Goal: Task Accomplishment & Management: Use online tool/utility

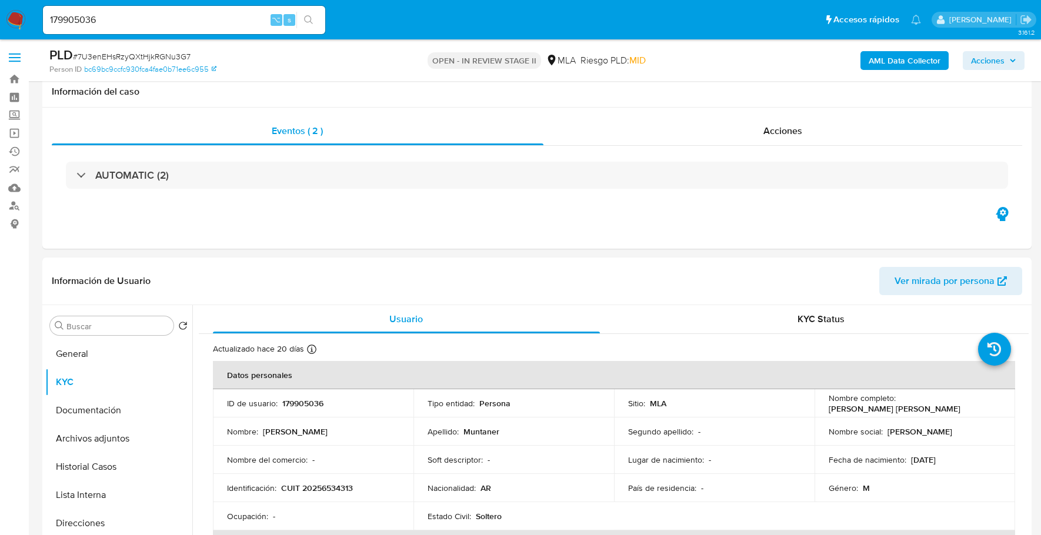
select select "10"
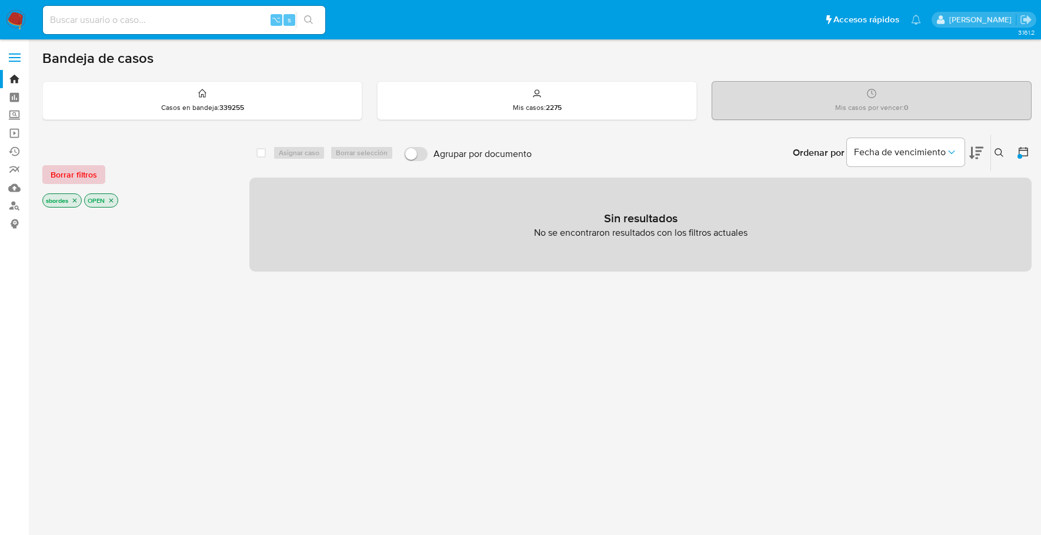
click at [72, 168] on span "Borrar filtros" at bounding box center [74, 174] width 46 height 16
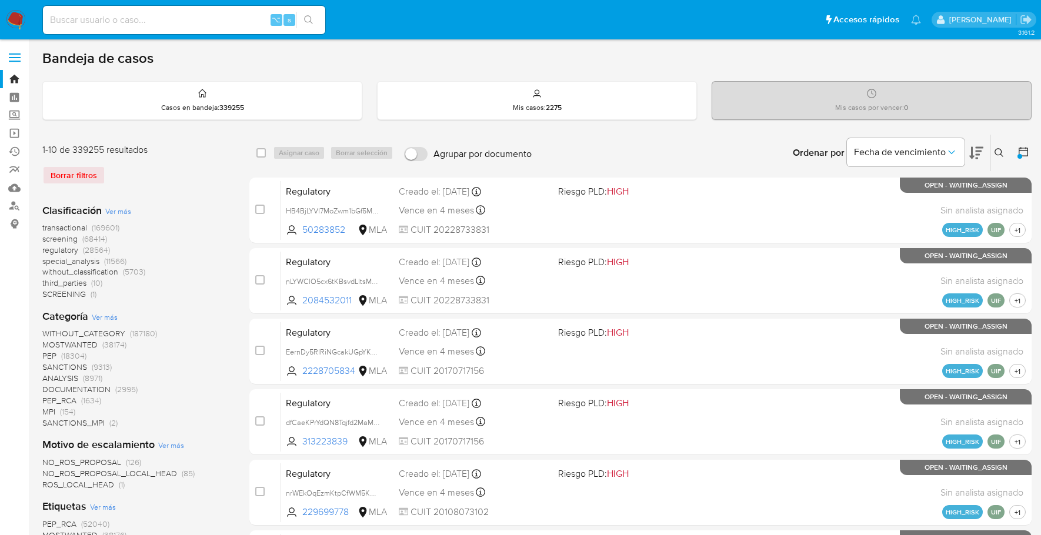
click at [1000, 151] on icon at bounding box center [998, 152] width 9 height 9
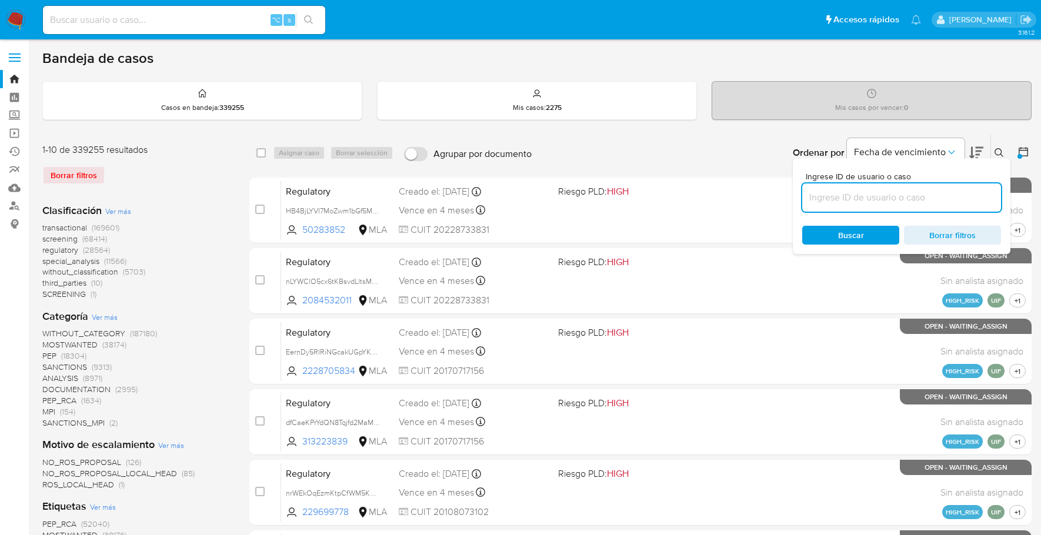
click at [846, 195] on input at bounding box center [901, 197] width 199 height 15
type input "XrZg902iUuzzftKIGHDNxzNj"
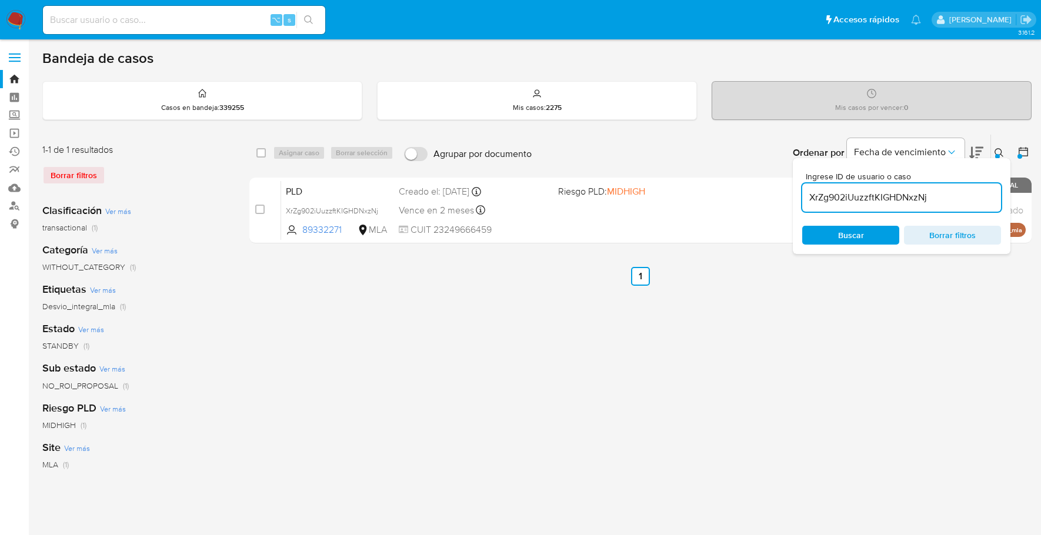
click at [1003, 153] on icon at bounding box center [998, 152] width 9 height 9
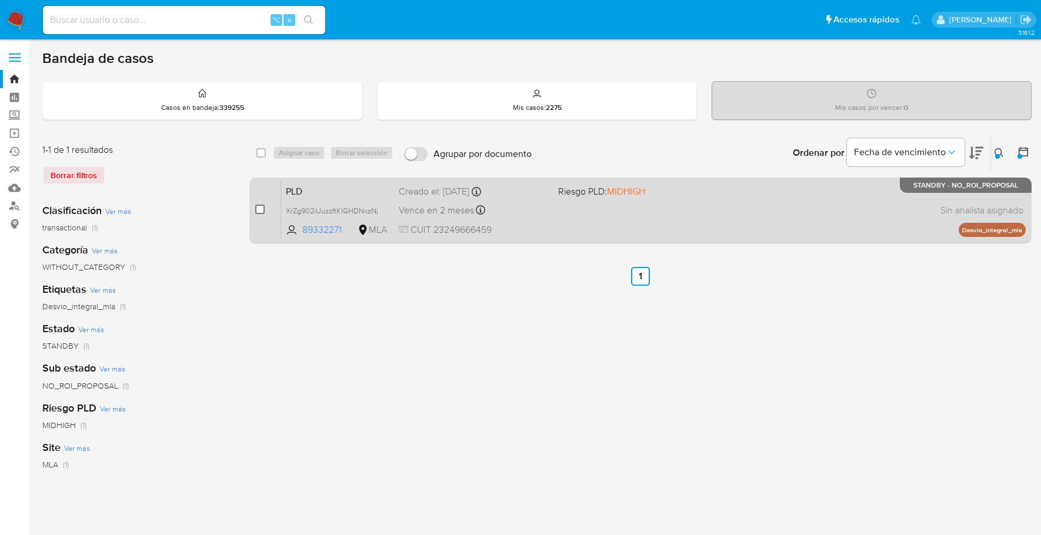
click at [260, 208] on input "checkbox" at bounding box center [259, 209] width 9 height 9
checkbox input "true"
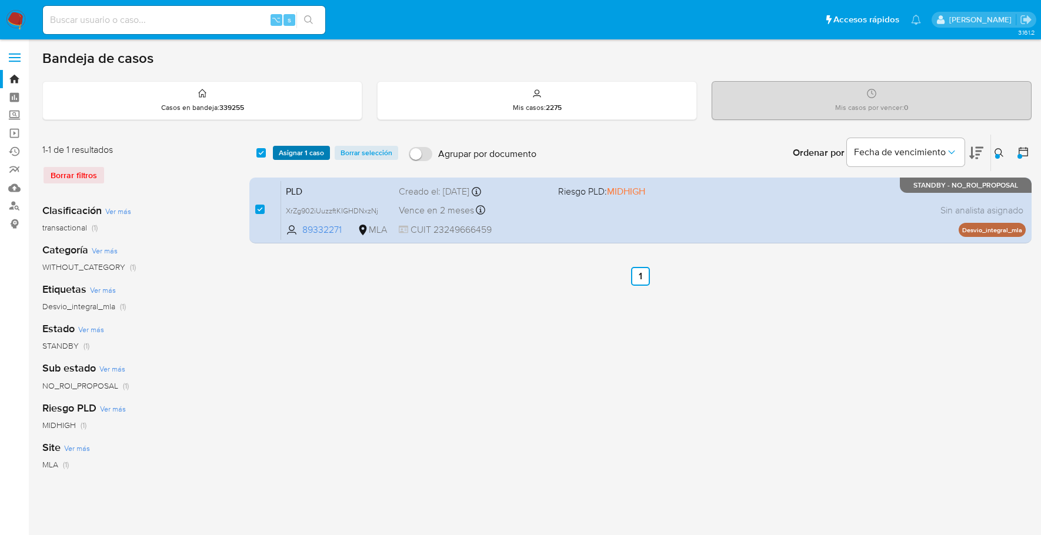
click at [293, 154] on span "Asignar 1 caso" at bounding box center [301, 153] width 45 height 12
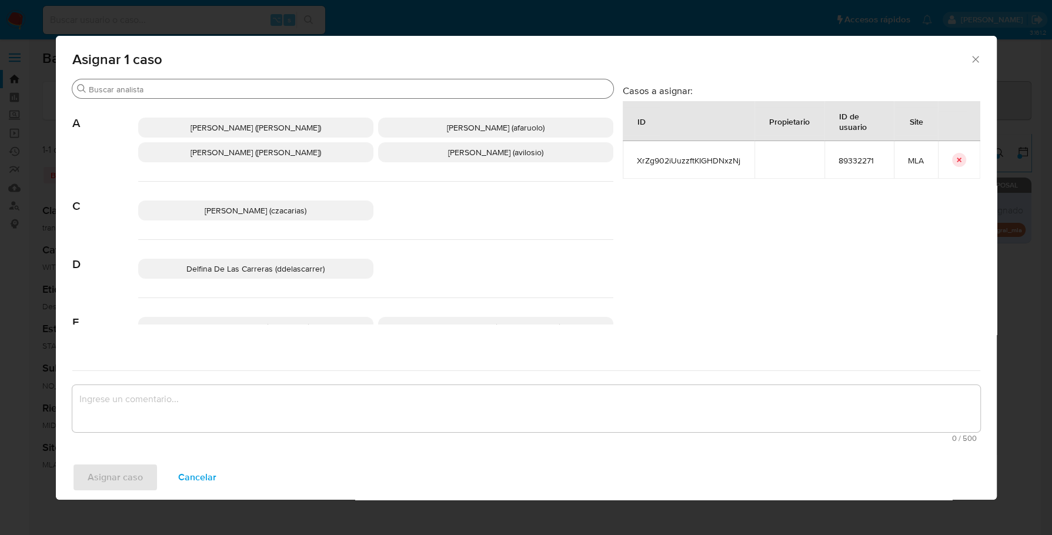
click at [141, 92] on input "Buscar" at bounding box center [349, 89] width 520 height 11
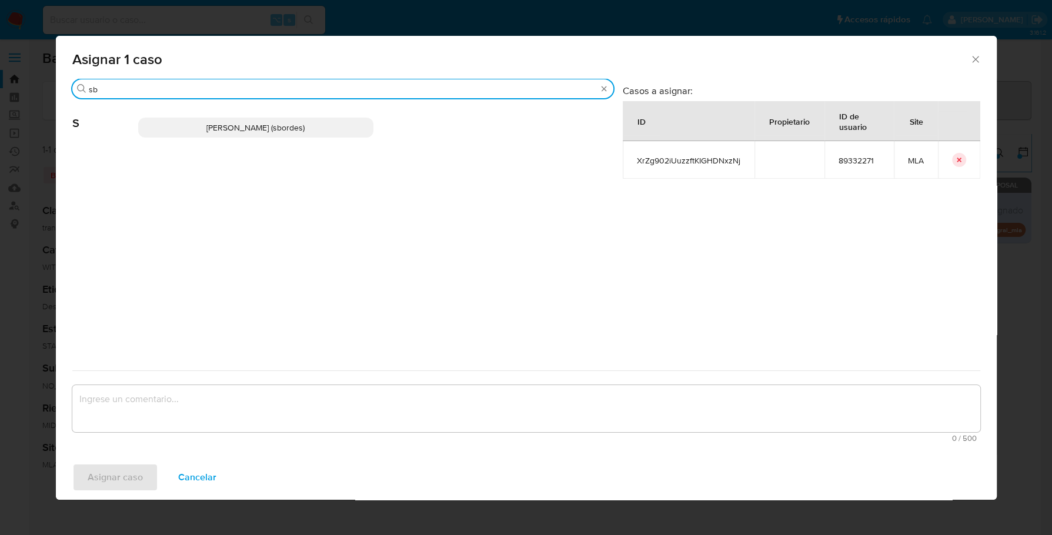
type input "sb"
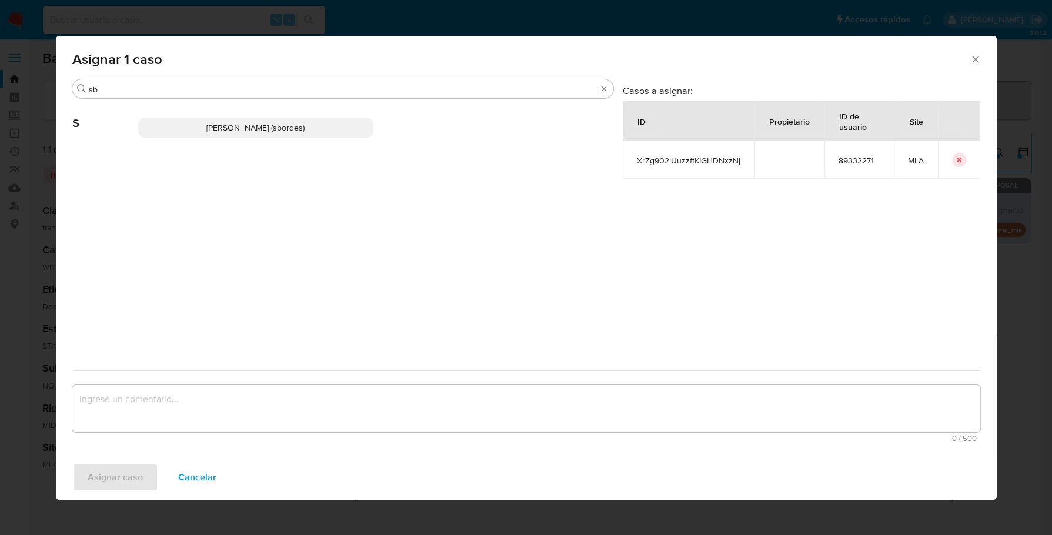
click at [218, 121] on p "Stefania Bordes (sbordes)" at bounding box center [255, 128] width 235 height 20
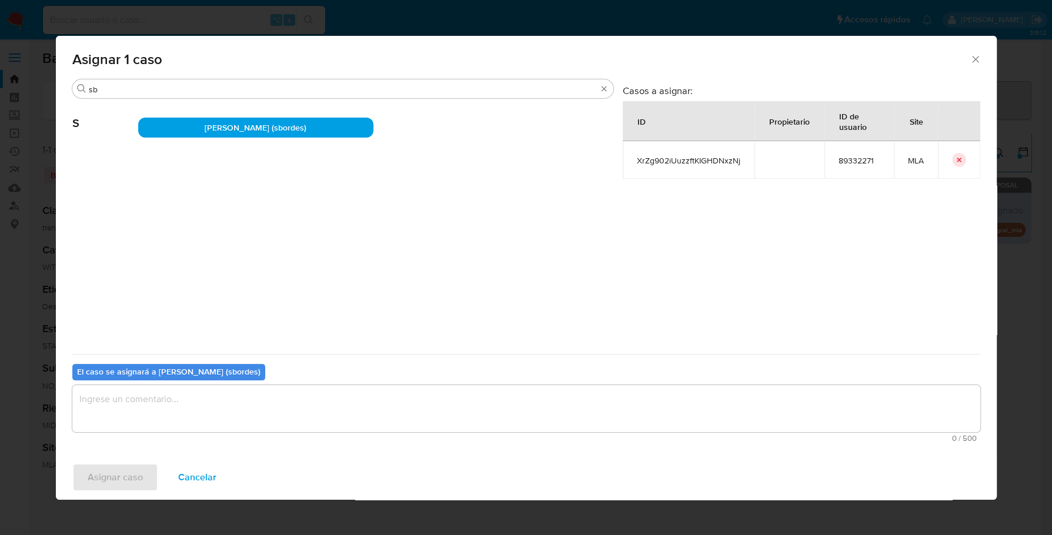
click at [165, 422] on textarea "assign-modal" at bounding box center [526, 408] width 908 height 47
click at [122, 477] on span "Asignar caso" at bounding box center [115, 478] width 55 height 26
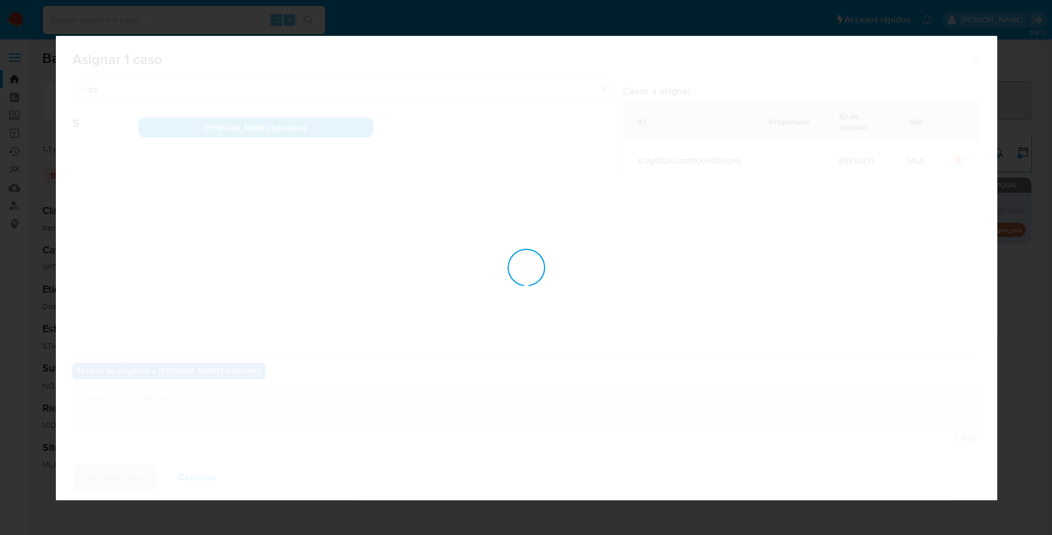
checkbox input "false"
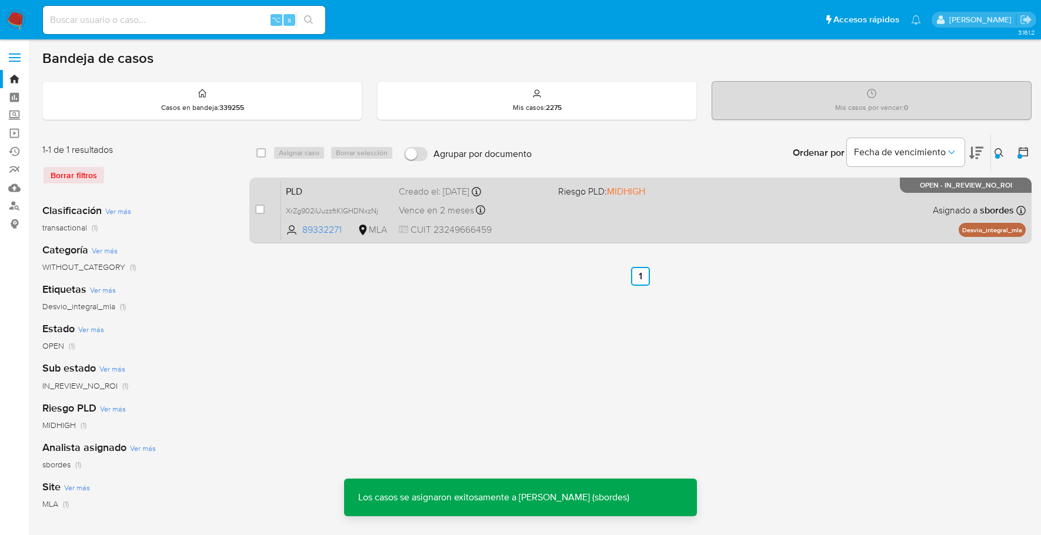
click at [582, 235] on div "PLD XrZg902iUuzzftKIGHDNxzNj 89332271 MLA Riesgo PLD: MIDHIGH Creado el: 12/09/…" at bounding box center [653, 210] width 744 height 59
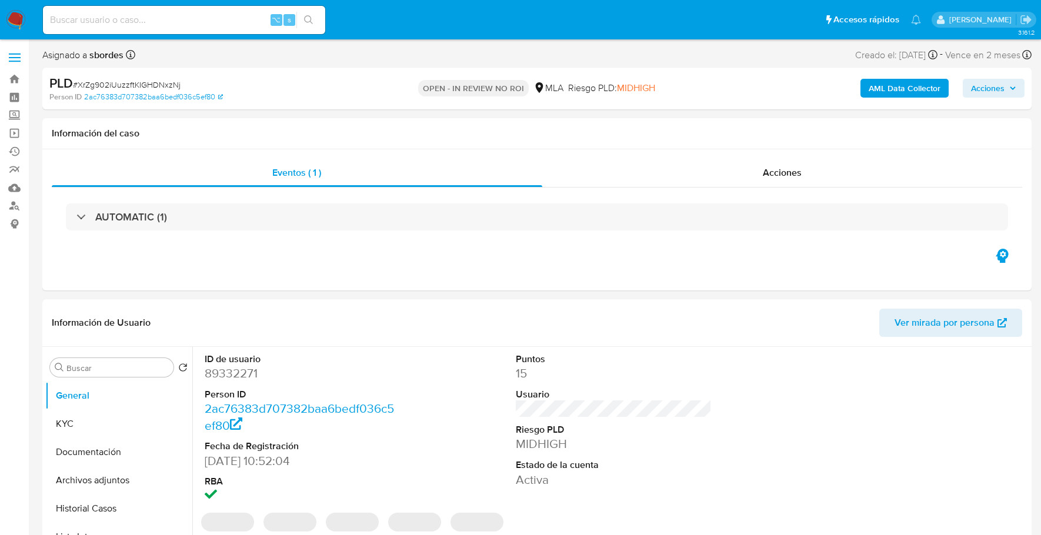
click at [996, 89] on span "Acciones" at bounding box center [988, 88] width 34 height 19
select select "10"
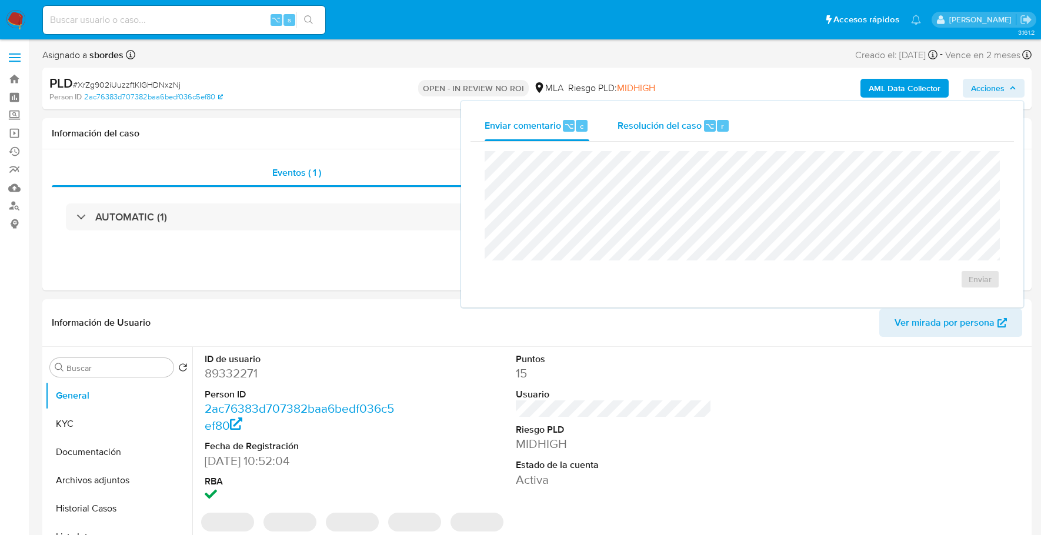
click at [689, 119] on span "Resolución del caso" at bounding box center [659, 126] width 84 height 14
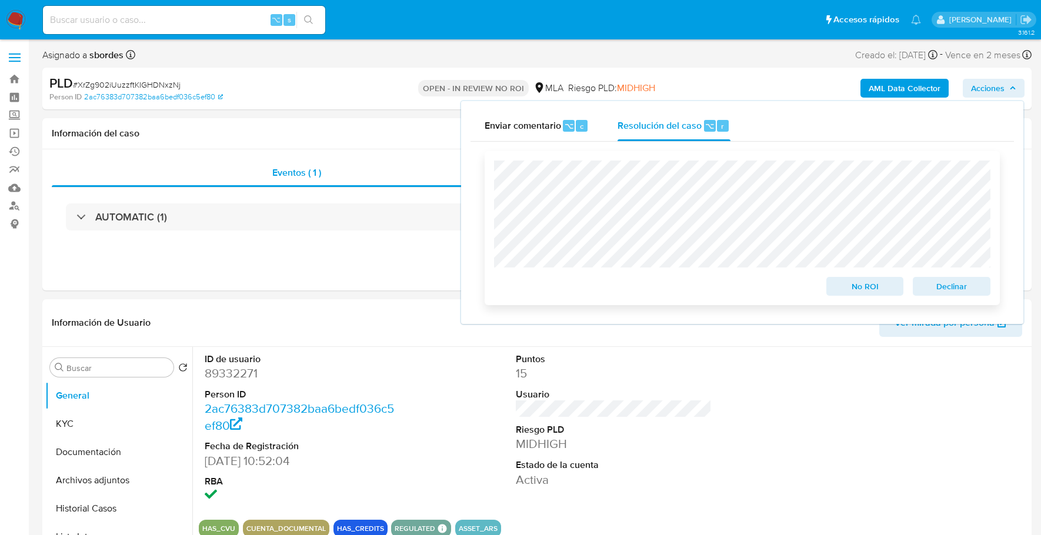
click at [977, 285] on span "Declinar" at bounding box center [951, 286] width 61 height 16
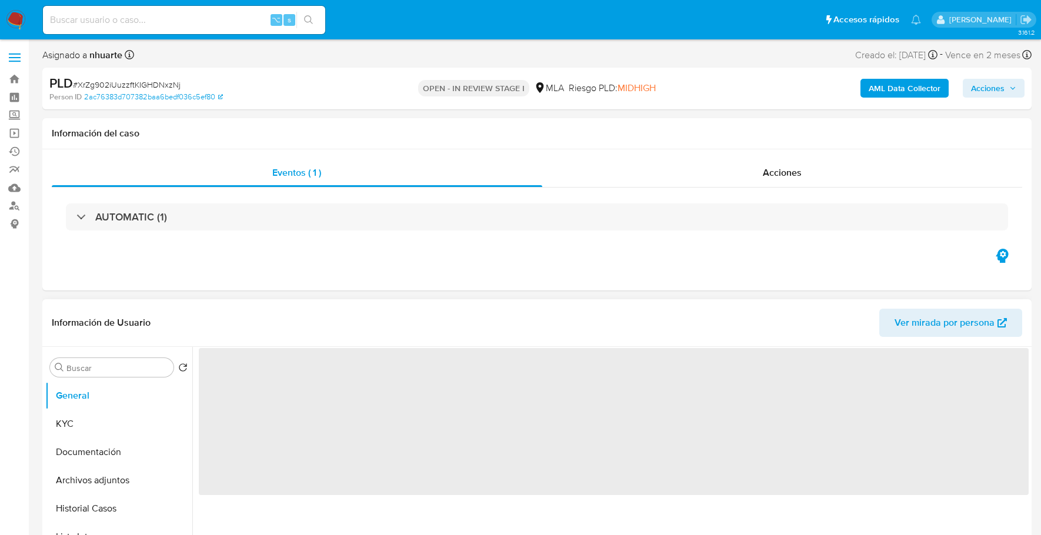
select select "10"
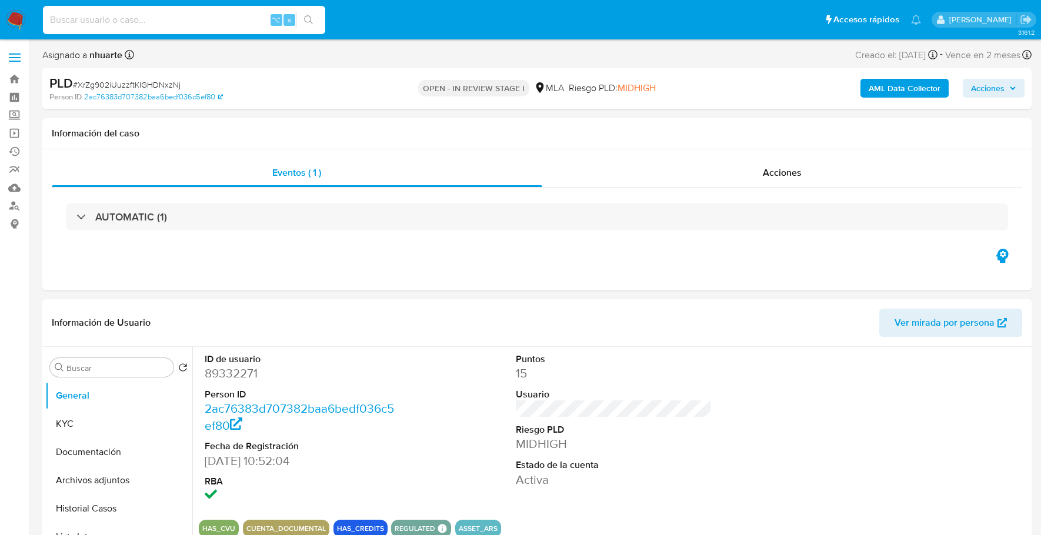
click at [178, 17] on input at bounding box center [184, 19] width 282 height 15
paste input "213032587"
type input "213032587"
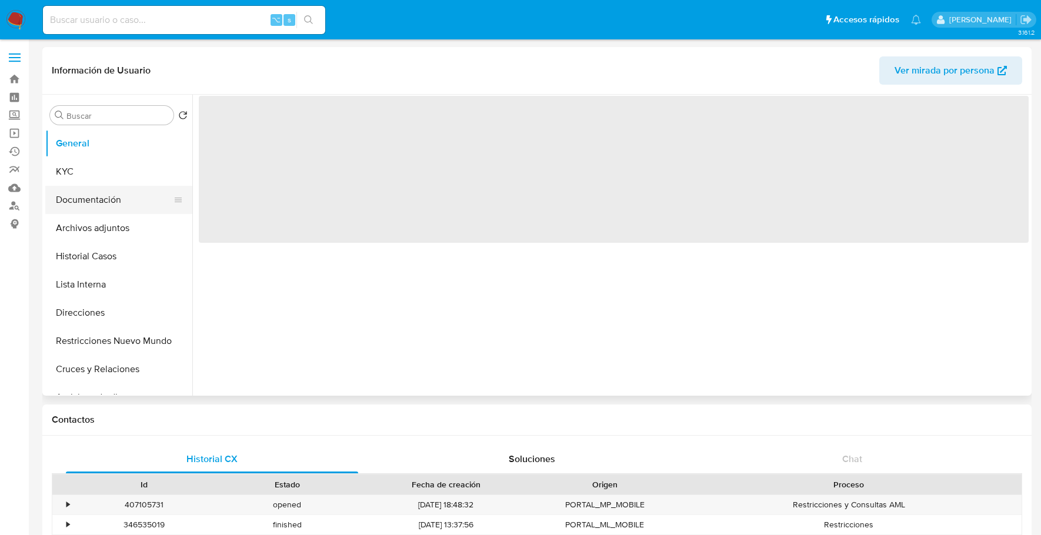
select select "10"
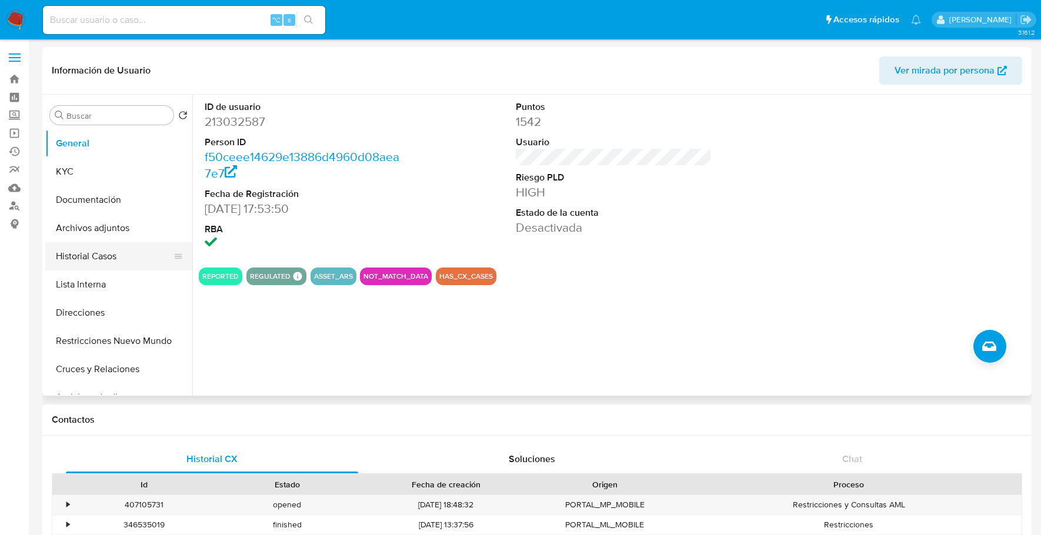
click at [88, 258] on button "Historial Casos" at bounding box center [114, 256] width 138 height 28
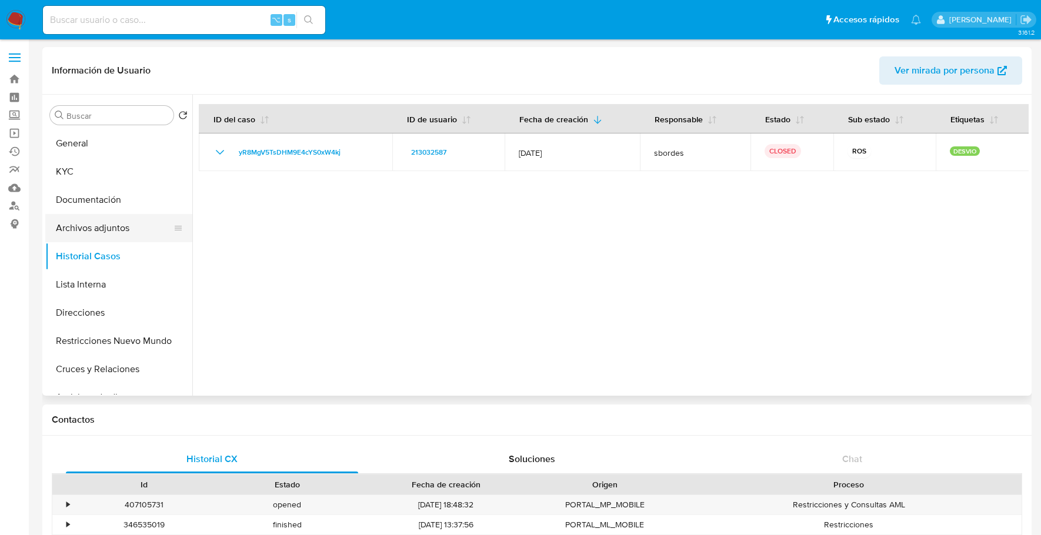
click at [87, 229] on button "Archivos adjuntos" at bounding box center [114, 228] width 138 height 28
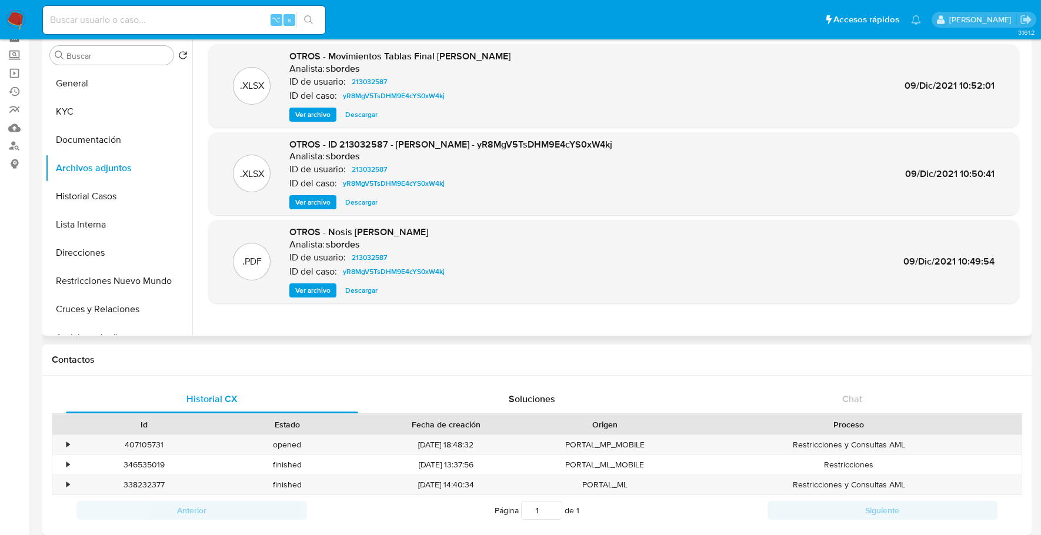
scroll to position [85, 0]
